Goal: Task Accomplishment & Management: Manage account settings

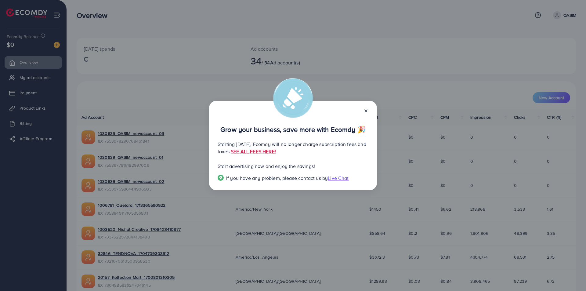
click at [367, 110] on icon at bounding box center [365, 110] width 5 height 5
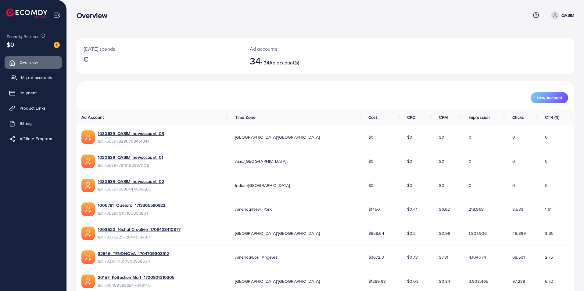
click at [55, 77] on link "My ad accounts" at bounding box center [33, 77] width 57 height 12
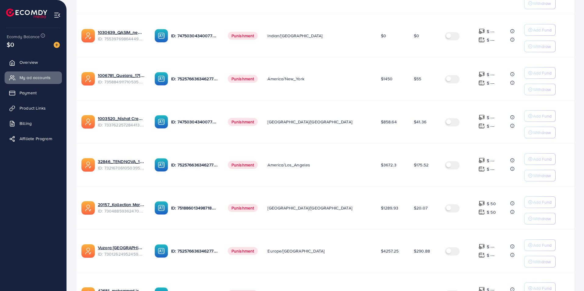
scroll to position [275, 0]
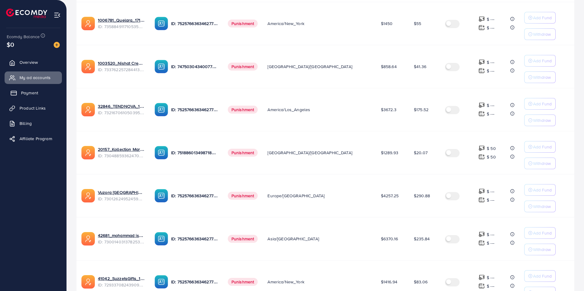
click at [32, 90] on span "Payment" at bounding box center [29, 93] width 17 height 6
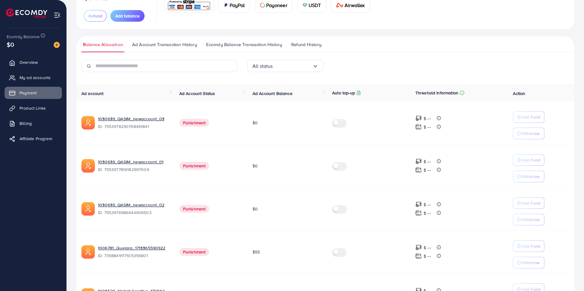
scroll to position [61, 0]
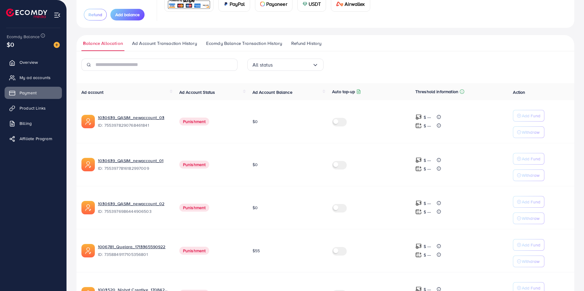
click at [302, 42] on span "Refund History" at bounding box center [306, 43] width 30 height 7
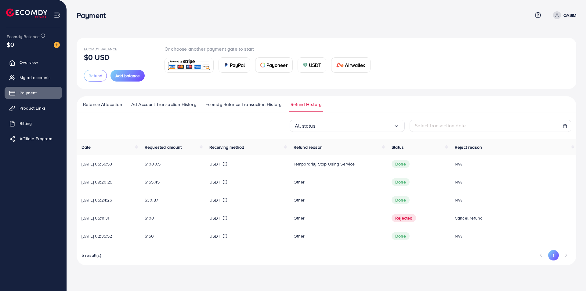
click at [237, 101] on span "Ecomdy Balance Transaction History" at bounding box center [243, 104] width 76 height 7
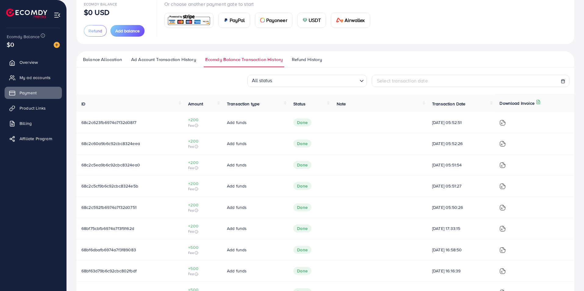
scroll to position [61, 0]
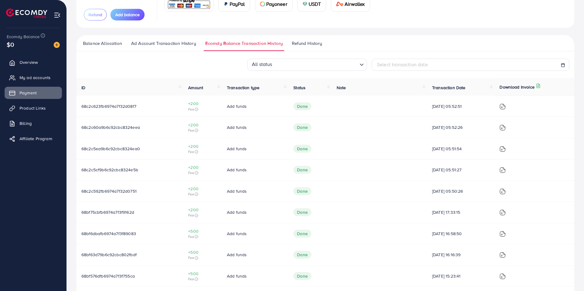
click at [157, 47] on link "Ad Account Transaction History" at bounding box center [164, 45] width 68 height 11
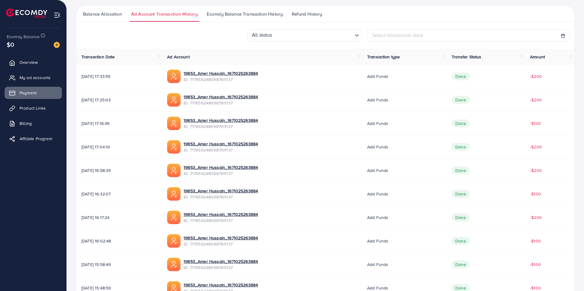
scroll to position [92, 0]
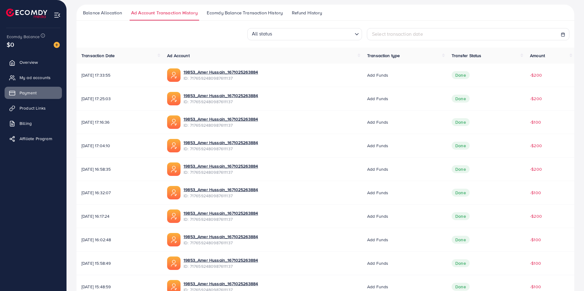
click at [239, 125] on span "ID: 7176592480987611137" at bounding box center [221, 125] width 74 height 6
copy span "7176592480987611137"
click at [253, 116] on link "19853_Amer Hussain_1671025263884" at bounding box center [221, 119] width 74 height 6
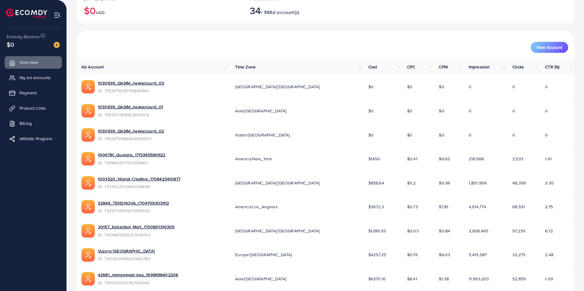
scroll to position [61, 0]
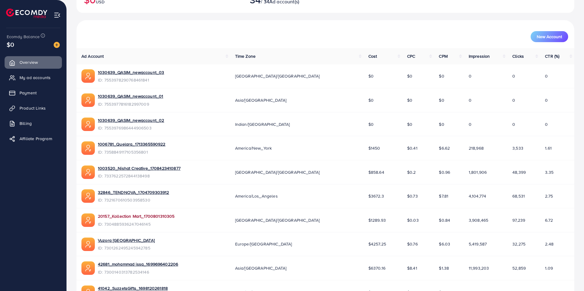
click at [134, 216] on link "20157_Kollection Mart_1700801310305" at bounding box center [136, 216] width 77 height 6
click at [127, 224] on span "ID: 7304885936247046145" at bounding box center [136, 224] width 77 height 6
copy span "7304885936247046145"
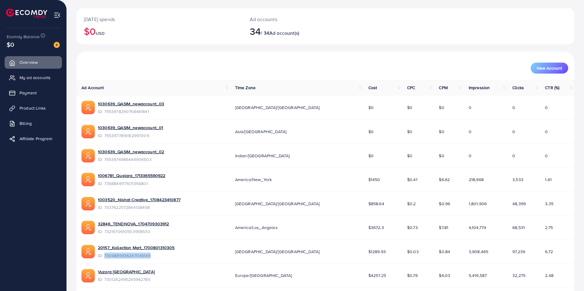
scroll to position [13, 0]
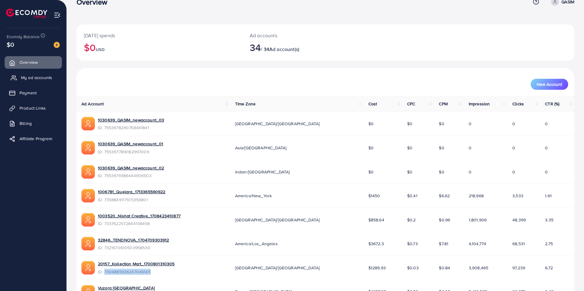
click at [34, 78] on span "My ad accounts" at bounding box center [36, 77] width 31 height 6
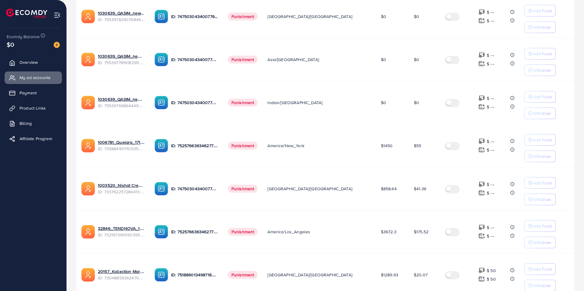
scroll to position [183, 0]
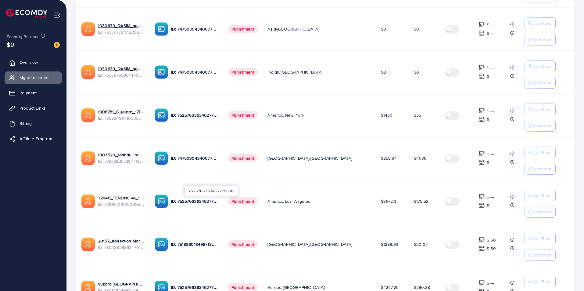
click at [207, 201] on p "ID: 7525766363462778896" at bounding box center [194, 200] width 47 height 7
copy p "7525766363462778896"
